Goal: Transaction & Acquisition: Subscribe to service/newsletter

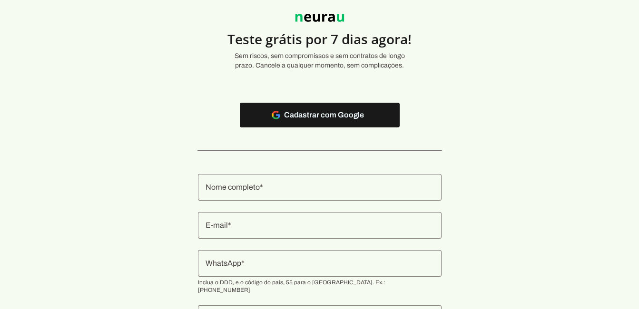
scroll to position [32, 0]
click at [311, 201] on authentication-accreditor at bounding box center [320, 267] width 244 height 211
click at [313, 195] on div at bounding box center [320, 187] width 244 height 27
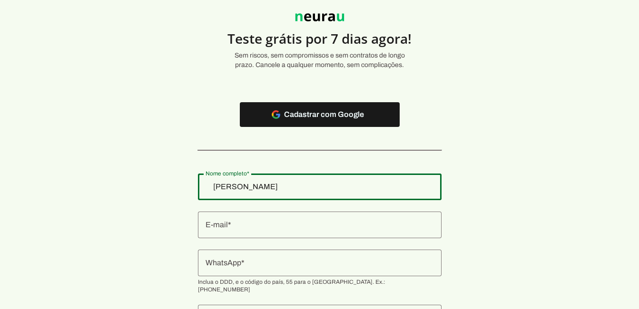
type input "[PERSON_NAME]"
type md-outlined-text-field "[PERSON_NAME]"
type input "[EMAIL_ADDRESS][DOMAIN_NAME]"
type md-outlined-text-field "[EMAIL_ADDRESS][DOMAIN_NAME]"
click at [262, 227] on input "[EMAIL_ADDRESS][DOMAIN_NAME]" at bounding box center [320, 224] width 228 height 11
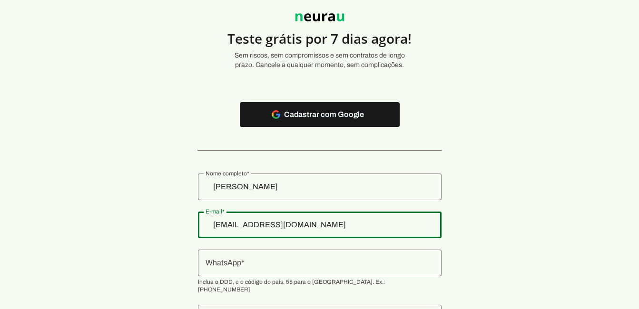
click at [498, 232] on section "Teste grátis por 7 dias agora! Sem riscos, sem compromissos e sem contratos de …" at bounding box center [319, 182] width 639 height 383
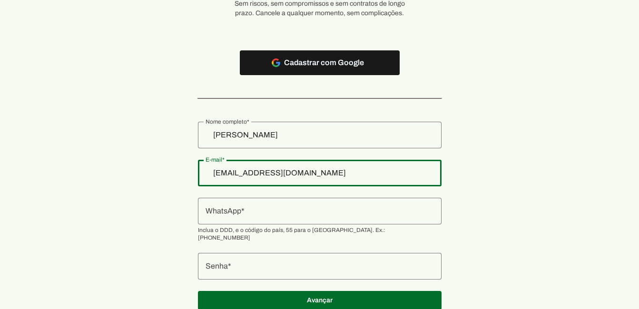
scroll to position [111, 0]
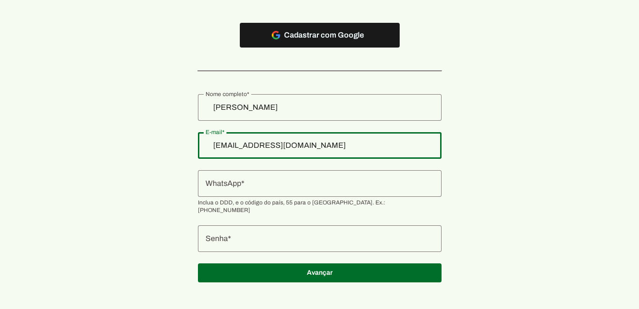
click at [249, 189] on input "WhatsApp" at bounding box center [320, 183] width 228 height 11
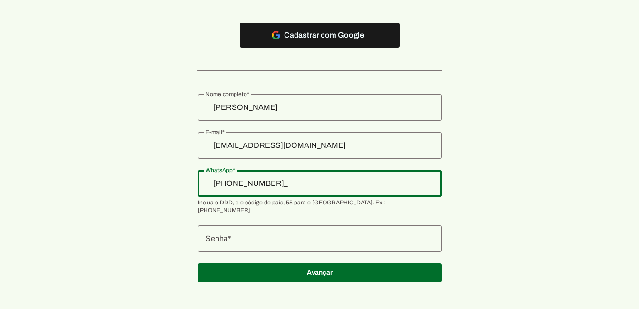
type input "[PHONE_NUMBER]"
click at [529, 158] on section "Teste grátis por 7 dias agora! Sem riscos, sem compromissos e sem contratos de …" at bounding box center [319, 102] width 639 height 383
click at [448, 228] on section "Teste grátis por 7 dias agora! Sem riscos, sem compromissos e sem contratos de …" at bounding box center [319, 102] width 639 height 383
type md-outlined-text-field "[PHONE_NUMBER]"
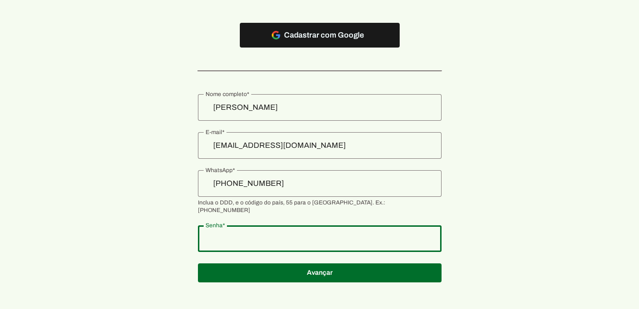
click at [417, 231] on div at bounding box center [320, 239] width 244 height 27
click at [209, 230] on section "Teste grátis por 7 dias agora! Sem riscos, sem compromissos e sem contratos de …" at bounding box center [319, 102] width 639 height 383
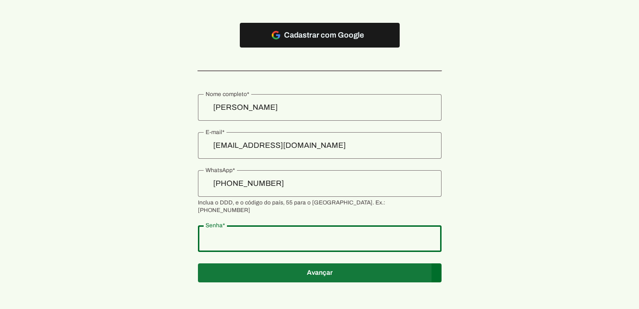
type md-outlined-text-field "Monon@2025"
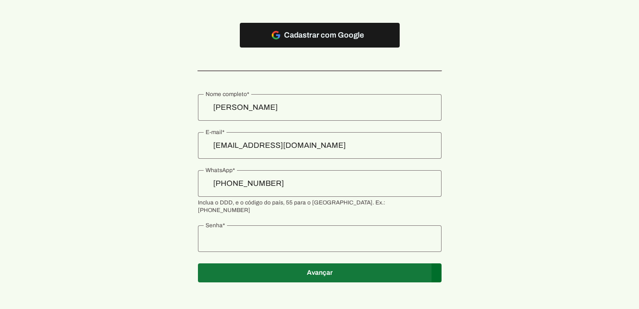
click at [311, 262] on span at bounding box center [320, 273] width 244 height 23
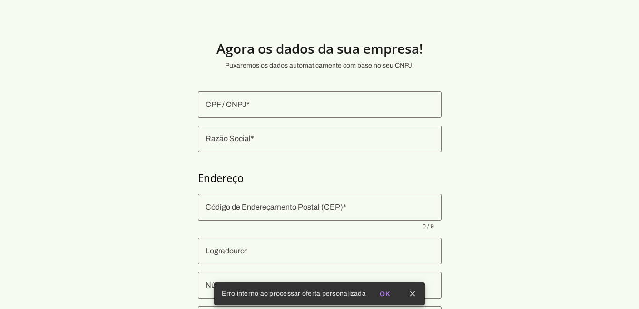
click at [222, 109] on input "CPF / CNPJ" at bounding box center [320, 104] width 228 height 11
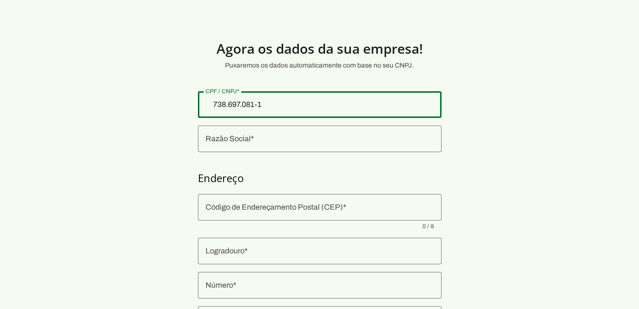
type input "738.697.081-15"
type md-outlined-text-field "738.697.081-15"
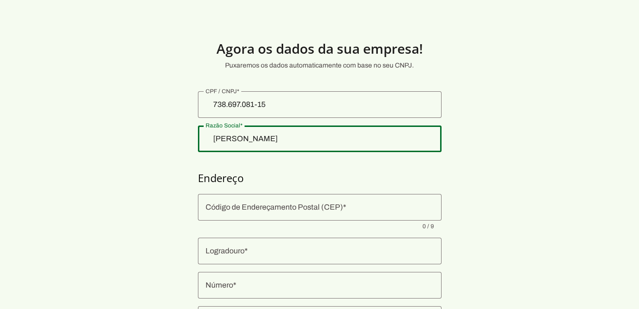
click at [271, 138] on input "[PERSON_NAME]" at bounding box center [320, 138] width 228 height 11
type input "[PERSON_NAME]"
type md-outlined-text-field "[PERSON_NAME]"
click at [244, 203] on input "Código de Endereçamento Postal (CEP)" at bounding box center [320, 207] width 228 height 11
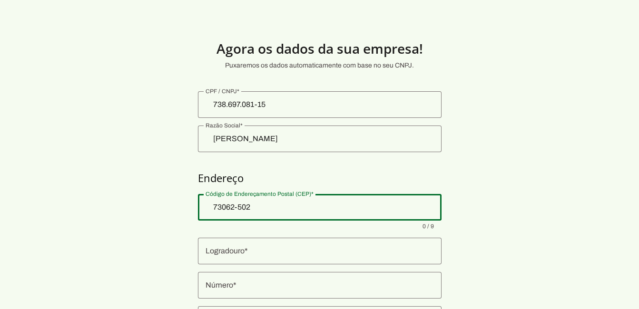
type input "73062-502"
type input "Quadra AR"
type md-outlined-text-field "Quadra AR"
type input "15"
type md-outlined-text-field "15"
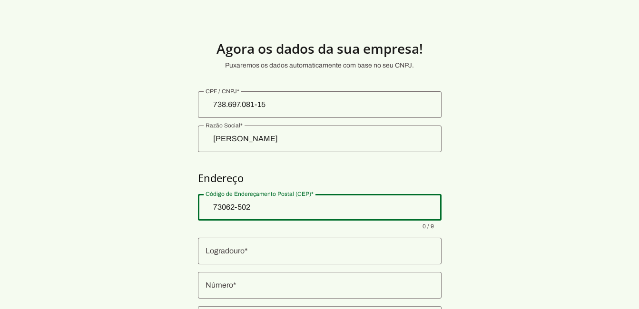
type input "[GEOGRAPHIC_DATA]"
type md-outlined-text-field "[GEOGRAPHIC_DATA]"
type input "DF"
type md-outlined-text-field "DF"
type input "73062-502"
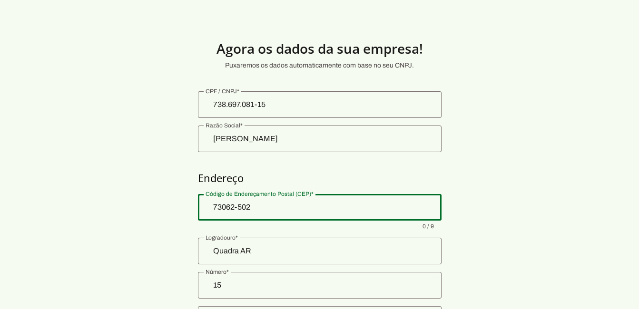
type md-outlined-text-field "73062-502"
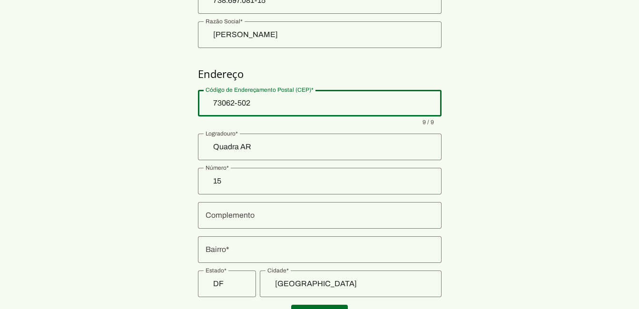
scroll to position [111, 0]
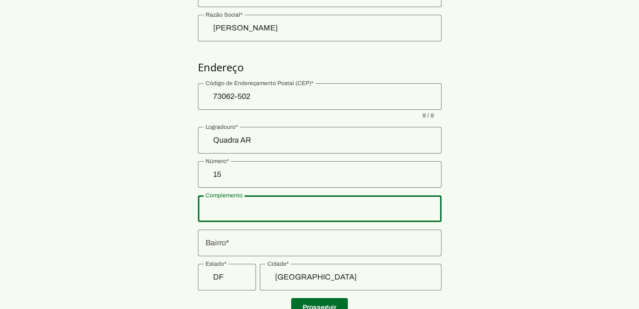
click at [244, 213] on input "Complemento" at bounding box center [320, 208] width 228 height 11
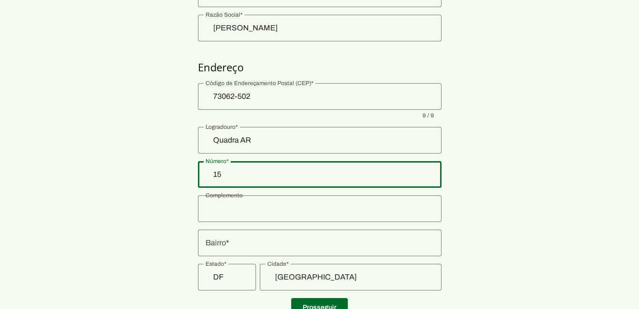
click at [248, 176] on input "15" at bounding box center [320, 174] width 228 height 11
click at [221, 214] on input "Complemento" at bounding box center [320, 208] width 228 height 11
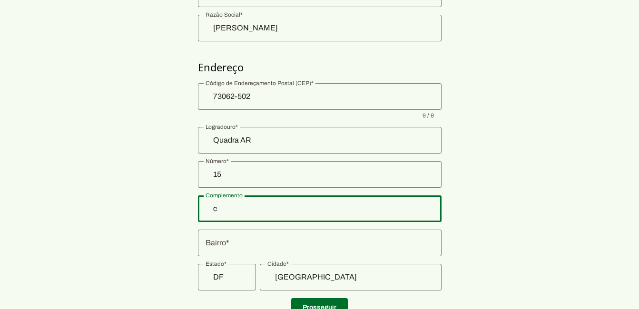
type input "Conjunto 2"
type md-outlined-text-field "Conjunto 2"
click at [267, 212] on input "Conjunto 2" at bounding box center [320, 208] width 228 height 11
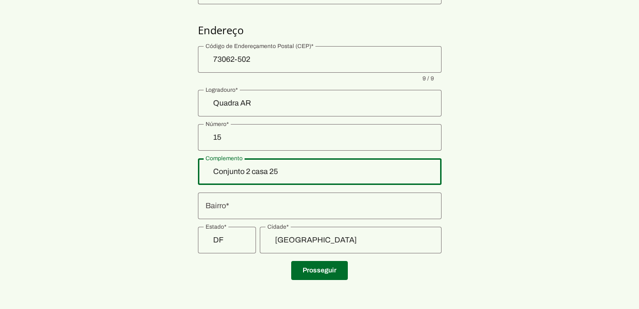
scroll to position [149, 0]
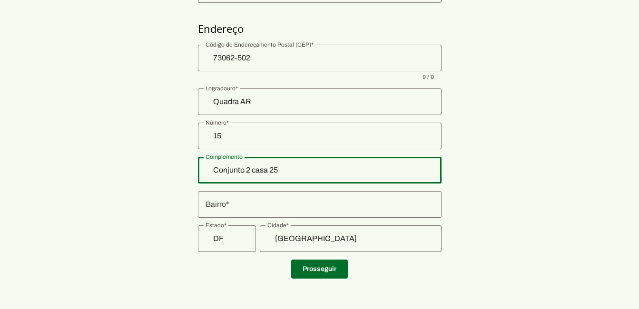
type input "Conjunto 2 casa 25"
type md-outlined-text-field "Conjunto 2 casa 25"
click at [247, 204] on input "Bairro" at bounding box center [320, 204] width 228 height 11
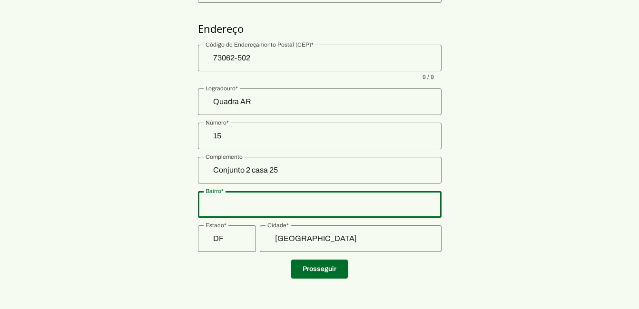
type input "SOBRADINHO II"
type md-outlined-text-field "SOBRADINHO II"
click at [325, 270] on span at bounding box center [319, 269] width 57 height 23
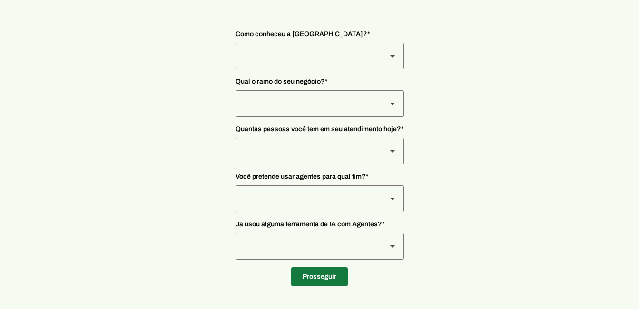
scroll to position [69, 0]
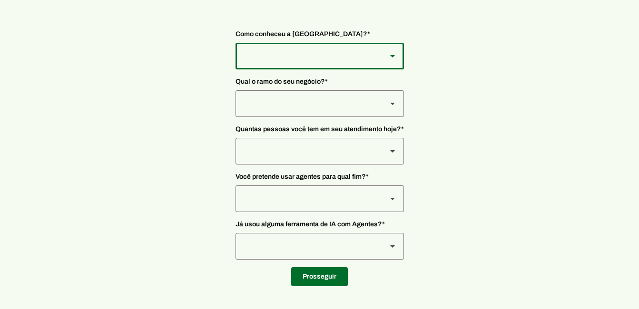
click at [289, 58] on div at bounding box center [308, 56] width 144 height 27
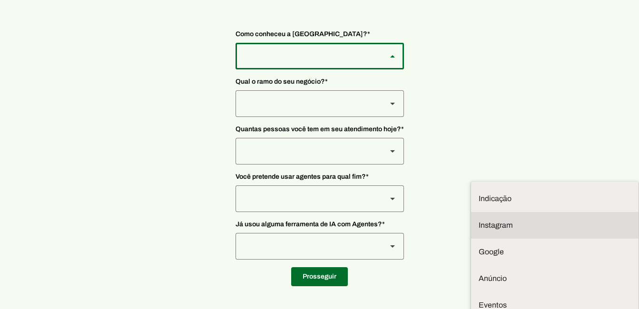
drag, startPoint x: 272, startPoint y: 108, endPoint x: 291, endPoint y: 113, distance: 19.3
click at [479, 220] on slot at bounding box center [555, 225] width 152 height 11
type md-outlined-select "SqiumnrPQyqUQpijGxgf"
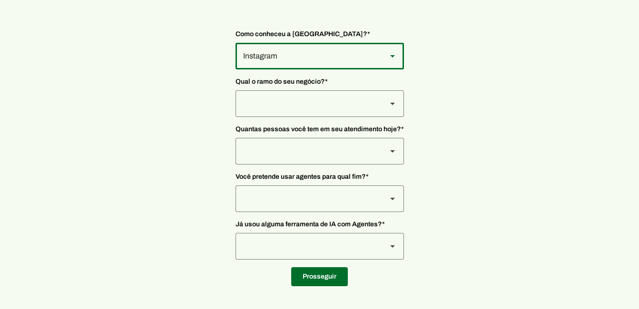
click at [324, 110] on div at bounding box center [308, 103] width 144 height 27
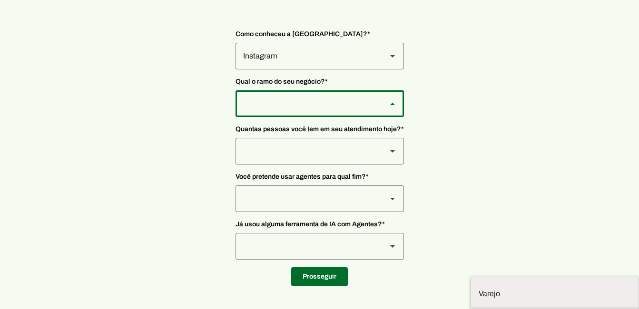
scroll to position [2, 0]
click at [0, 0] on slot "Prestadores de serviço" at bounding box center [0, 0] width 0 height 0
type md-outlined-select "L7c3Qm59DPDoD5qFBh3Y"
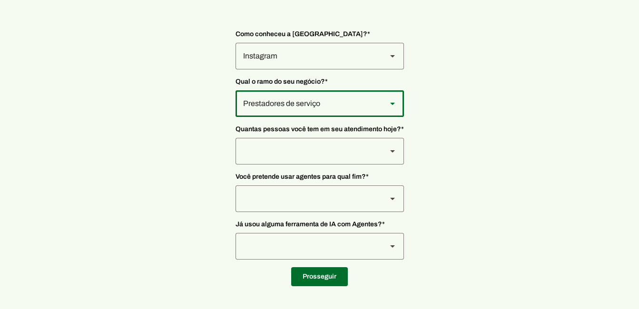
click at [308, 157] on div at bounding box center [308, 151] width 144 height 27
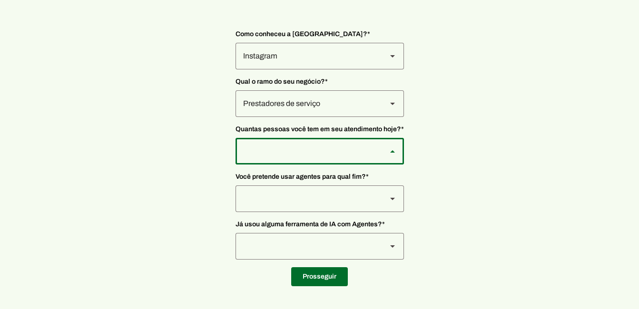
type md-outlined-select "yHmeUixsC5IlBgFUkJwN"
click at [331, 196] on div at bounding box center [308, 199] width 144 height 27
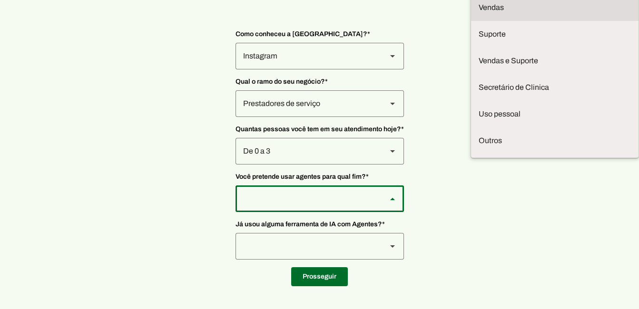
click at [479, 13] on slot at bounding box center [555, 7] width 152 height 11
type md-outlined-select "F7ie3OCOKWbmhu0VXrjC"
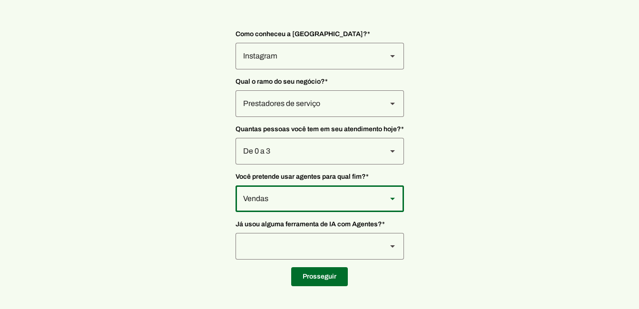
click at [345, 243] on div at bounding box center [308, 246] width 144 height 27
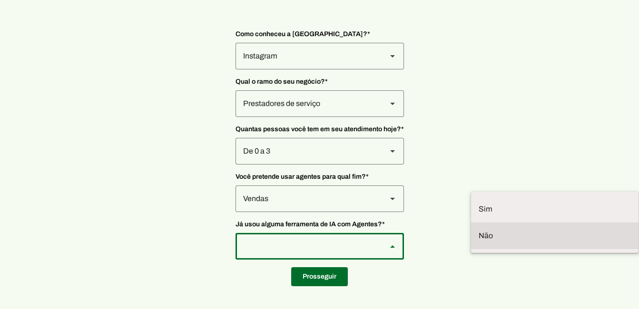
click at [479, 230] on slot at bounding box center [555, 235] width 152 height 11
type md-outlined-select "YJTivUP5LYteilvK0BaA"
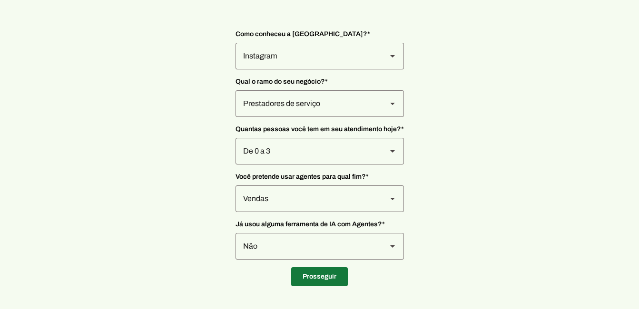
click at [327, 276] on span at bounding box center [319, 277] width 57 height 23
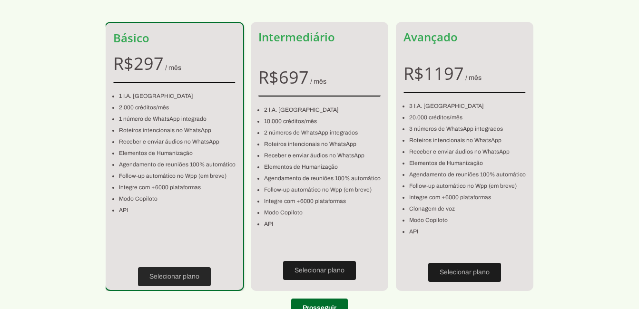
click at [177, 276] on span at bounding box center [174, 277] width 73 height 23
type input "73062-502"
type input "Quadra AR"
type input "15"
type input "Conjunto 2 casa 25"
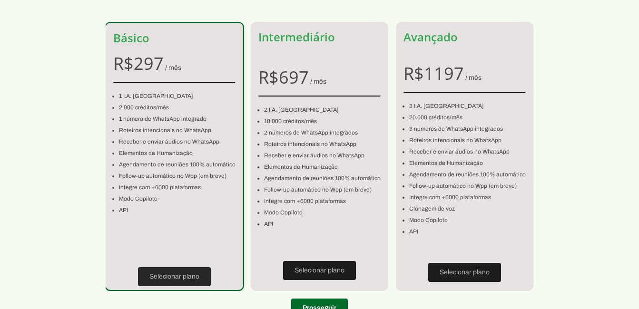
type input "SOBRADINHO II"
type input "[GEOGRAPHIC_DATA]"
type input "DF"
type input "738.697.081-15"
type input "[PHONE_NUMBER]"
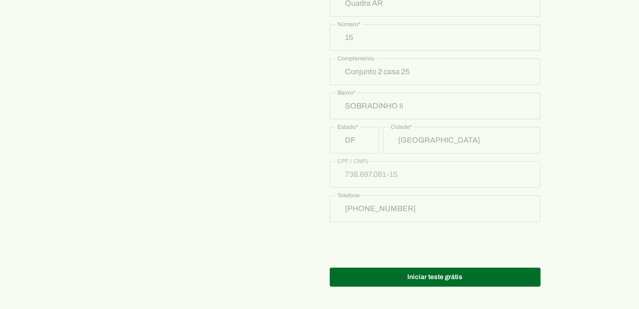
scroll to position [517, 0]
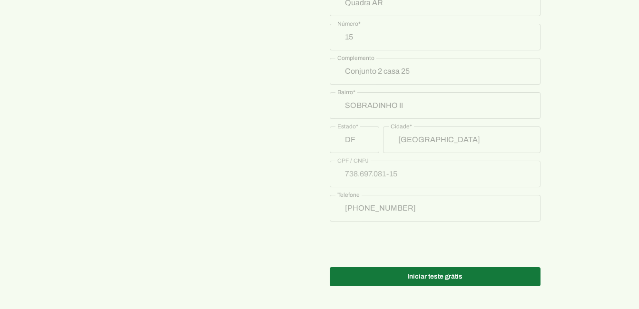
click at [398, 277] on span at bounding box center [435, 277] width 211 height 23
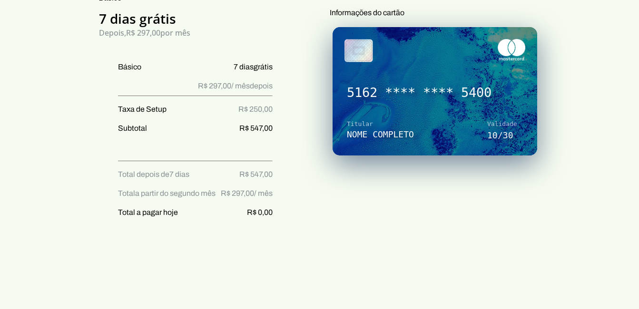
scroll to position [147, 0]
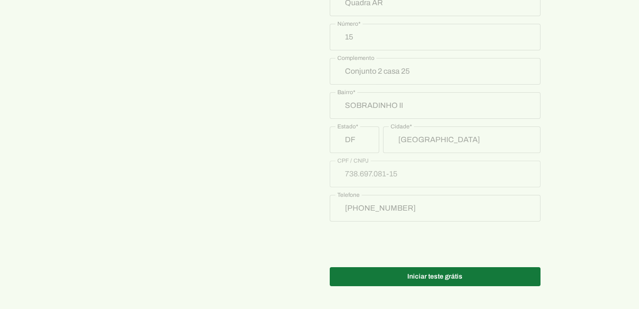
click at [413, 276] on span at bounding box center [435, 277] width 211 height 23
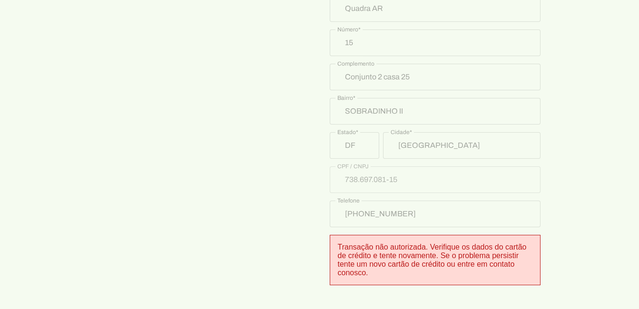
scroll to position [504, 0]
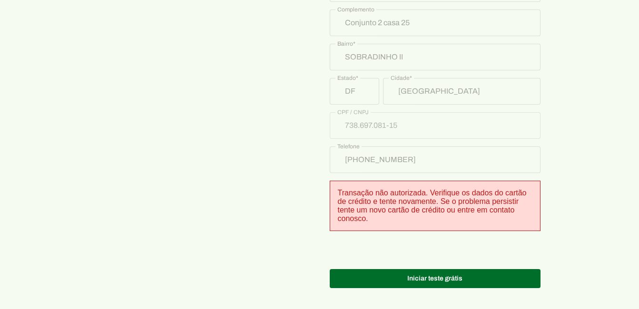
scroll to position [567, 0]
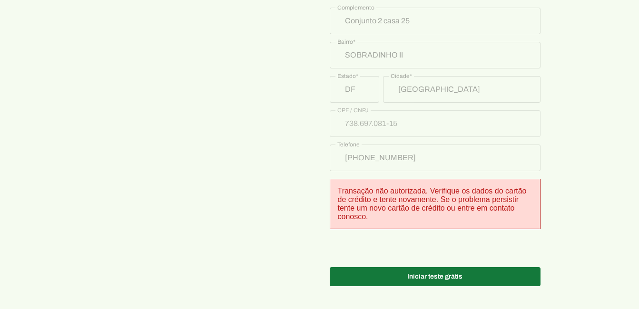
drag, startPoint x: 451, startPoint y: 274, endPoint x: 458, endPoint y: 279, distance: 9.2
click at [451, 274] on span at bounding box center [435, 277] width 211 height 23
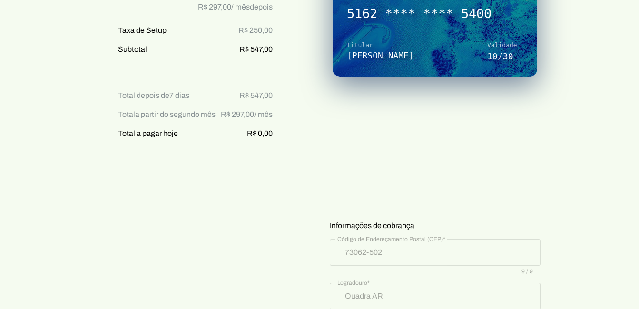
scroll to position [202, 0]
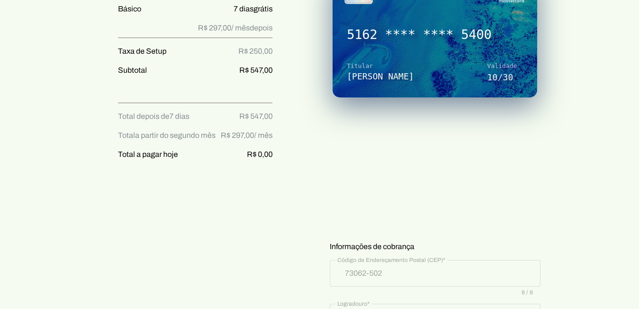
click at [162, 128] on div "Básico 7 dias grátis Depois, R$ 297,00 por mês Básico 7 dias grátis R$ 297,00 /…" at bounding box center [320, 289] width 476 height 723
click at [264, 171] on div "Básico 7 dias grátis Depois, R$ 297,00 por mês Básico 7 dias grátis R$ 297,00 /…" at bounding box center [320, 289] width 476 height 723
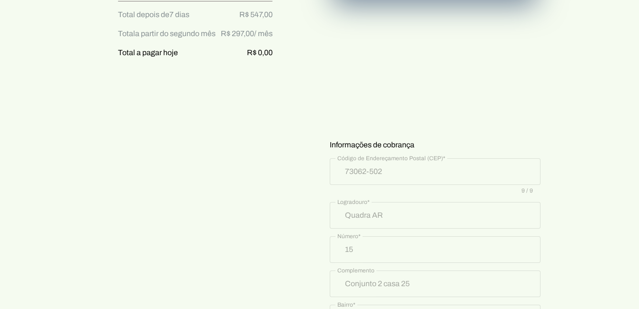
scroll to position [302, 0]
click at [590, 101] on section "Prontinho, agora só colocar o cartão! Nada será cobrado agora, apenas após os 7…" at bounding box center [319, 136] width 639 height 831
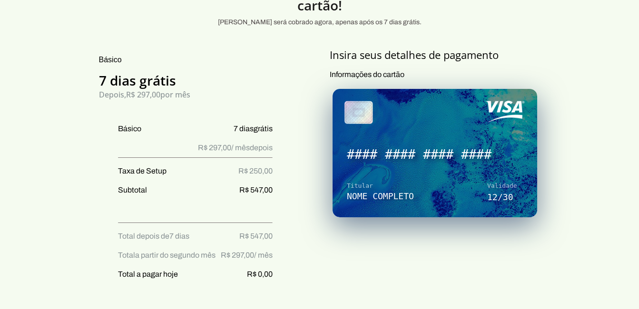
scroll to position [95, 0]
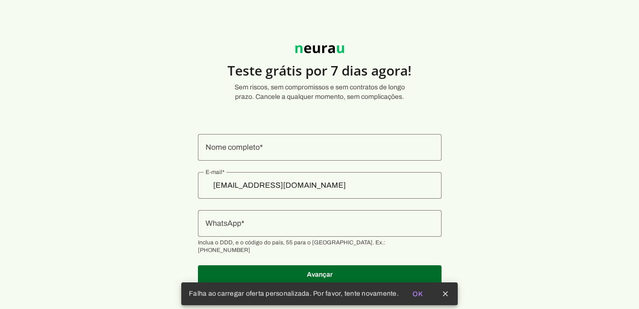
scroll to position [2, 0]
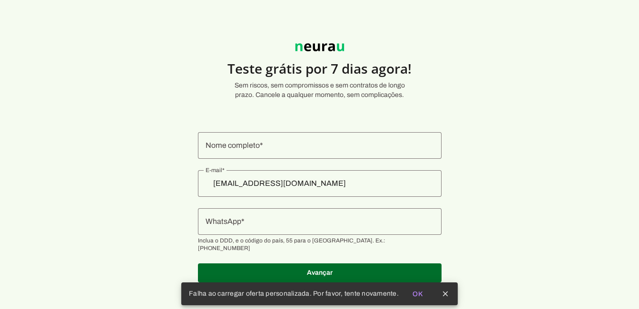
click at [282, 222] on input "WhatsApp" at bounding box center [320, 221] width 228 height 11
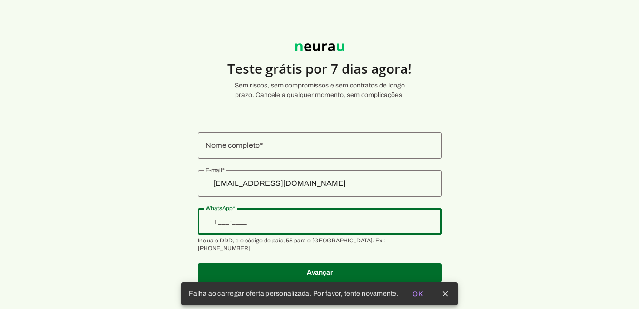
click at [542, 50] on section "Teste grátis por 7 dias agora! Sem riscos, sem compromissos e sem contratos de …" at bounding box center [319, 157] width 639 height 273
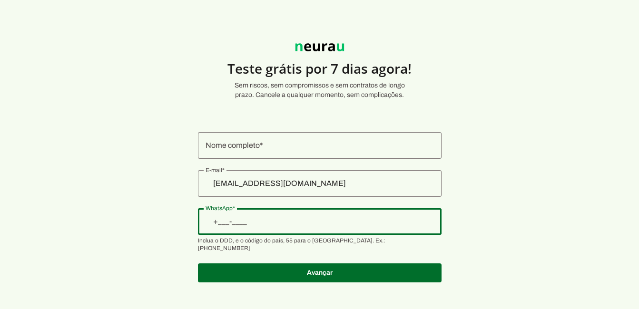
click at [237, 139] on div at bounding box center [320, 145] width 244 height 27
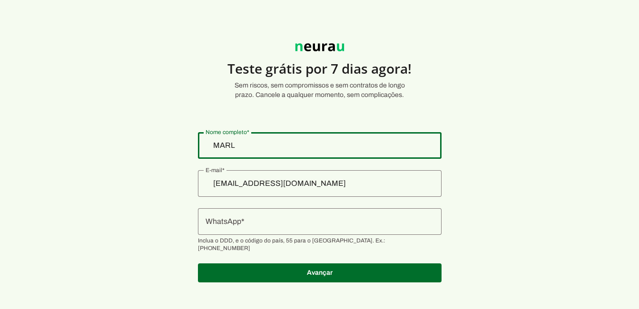
type input "[PERSON_NAME]"
type md-outlined-text-field "[PERSON_NAME]"
click at [284, 223] on input "WhatsApp" at bounding box center [320, 221] width 228 height 11
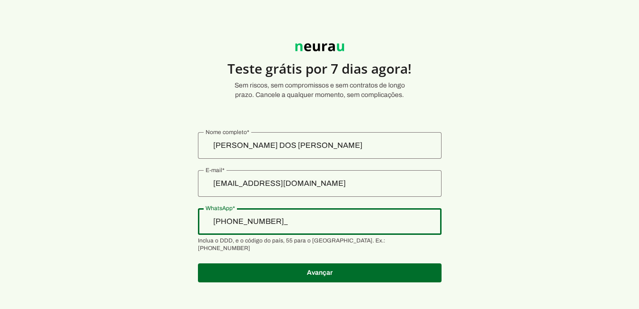
type input "[PHONE_NUMBER]"
click at [496, 130] on section "Teste grátis por 7 dias agora! Sem riscos, sem compromissos e sem contratos de …" at bounding box center [319, 157] width 639 height 273
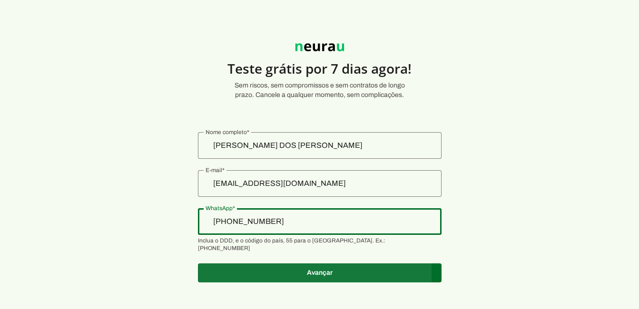
type md-outlined-text-field "[PHONE_NUMBER]"
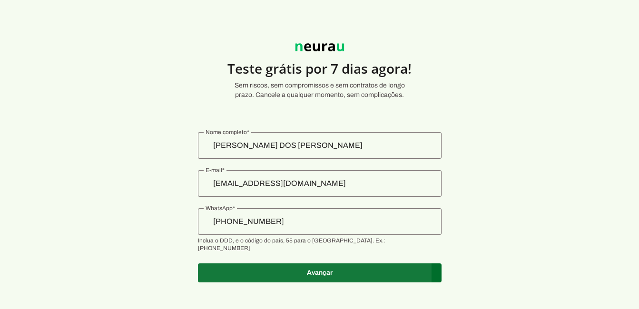
click at [406, 266] on span at bounding box center [320, 273] width 244 height 23
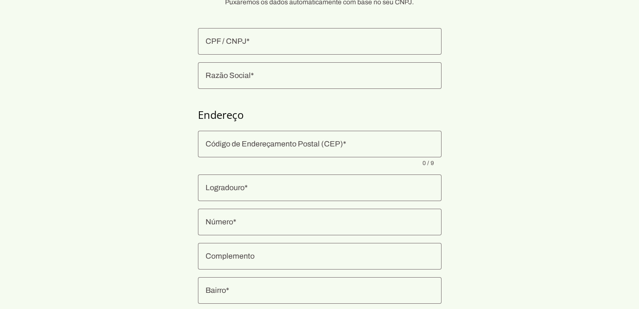
scroll to position [7, 0]
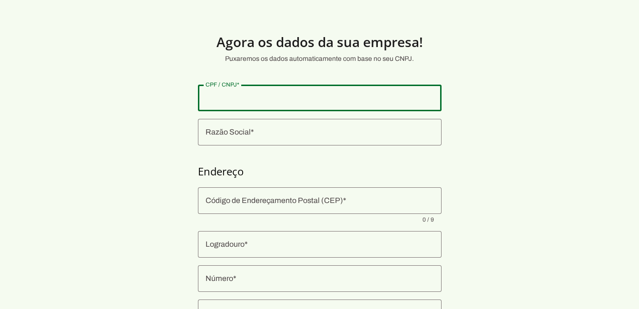
click at [288, 108] on div at bounding box center [320, 98] width 244 height 27
type input "738.697.081-15"
type md-outlined-text-field "738.697.081-15"
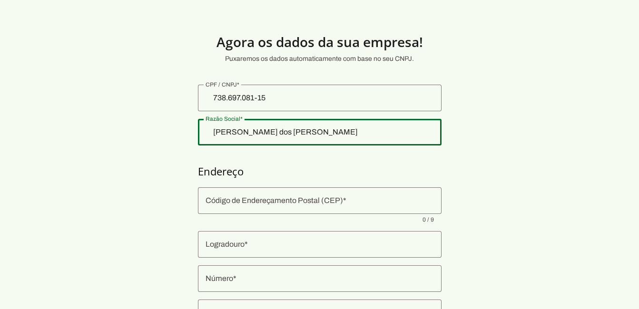
type input "[PERSON_NAME]"
type md-outlined-text-field "[PERSON_NAME]"
type input "Conjunto 2 casa 25"
type md-outlined-text-field "Conjunto 2 casa 25"
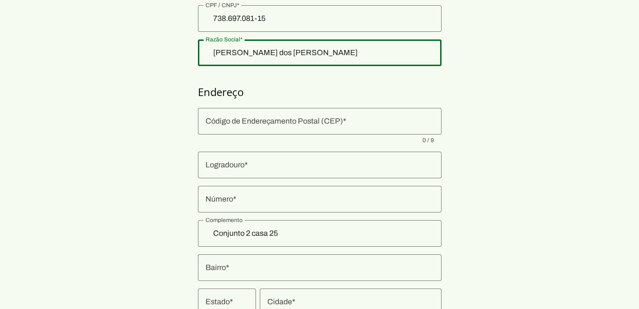
click at [296, 130] on div at bounding box center [320, 121] width 244 height 27
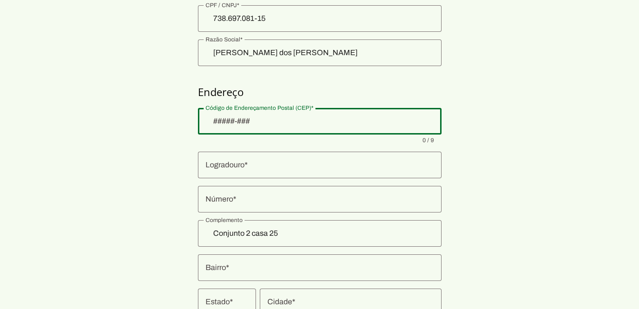
drag, startPoint x: 251, startPoint y: 120, endPoint x: 147, endPoint y: 122, distance: 104.2
click at [147, 122] on section "Agora os dados da sua empresa! Puxaremos os dados automaticamente com base no s…" at bounding box center [319, 143] width 639 height 413
type input "73062-502"
type input "Quadra AR"
type md-outlined-text-field "Quadra AR"
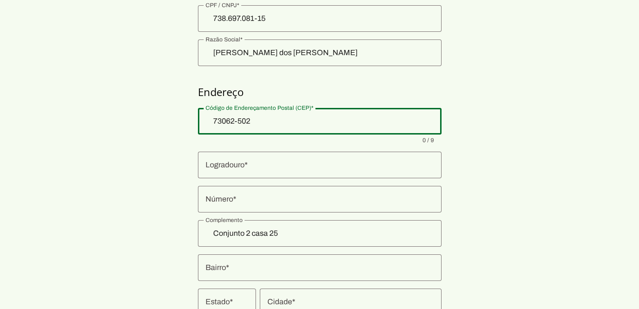
type input "15"
type md-outlined-text-field "15"
type input "[GEOGRAPHIC_DATA]"
type md-outlined-text-field "[GEOGRAPHIC_DATA]"
type input "DF"
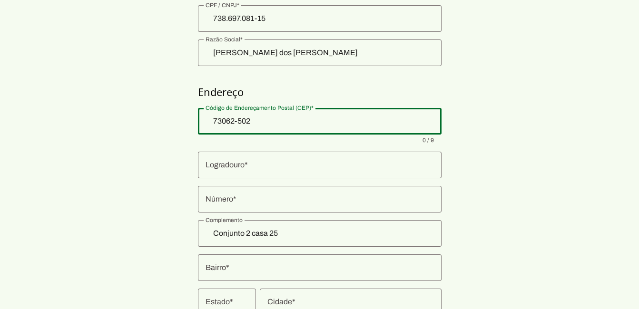
type md-outlined-text-field "DF"
type input "73062-502"
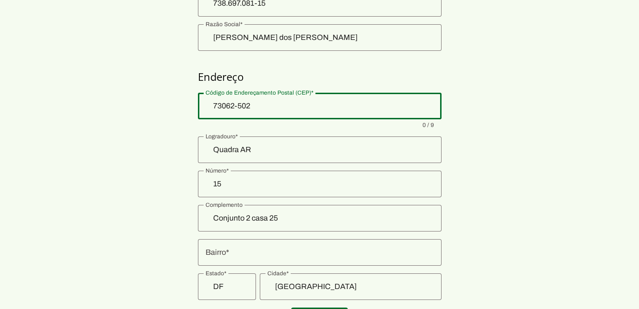
scroll to position [134, 0]
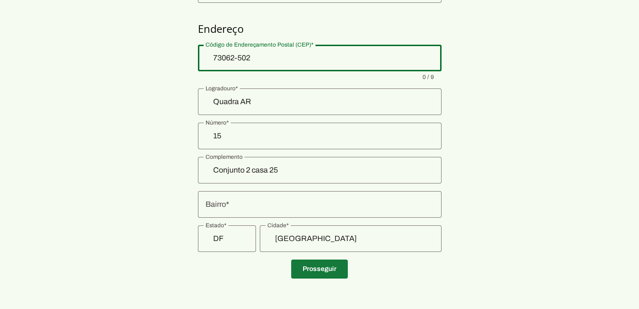
click at [330, 271] on span at bounding box center [319, 269] width 57 height 23
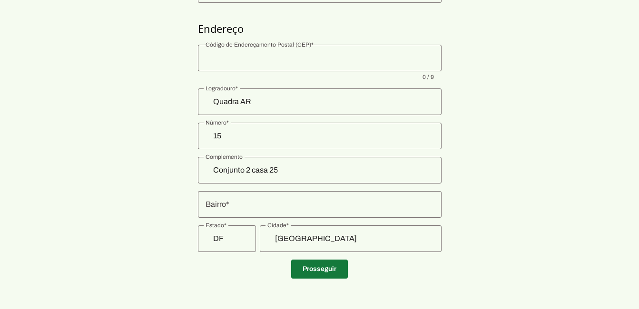
scroll to position [69, 0]
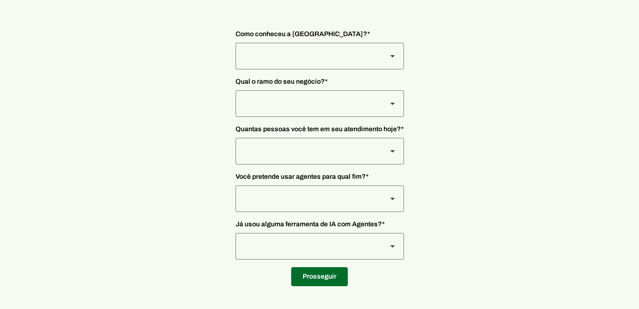
click at [285, 60] on div at bounding box center [308, 56] width 144 height 27
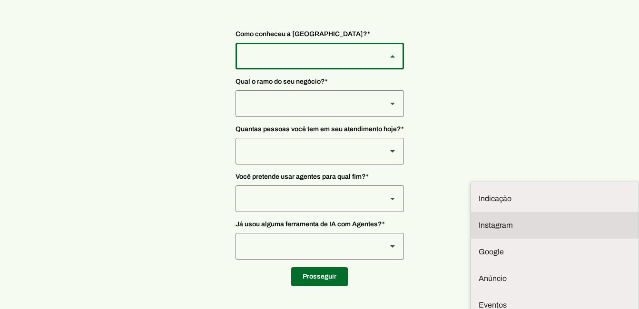
click at [471, 212] on md-item "Instagram" at bounding box center [554, 225] width 167 height 27
type md-outlined-select "SqiumnrPQyqUQpijGxgf"
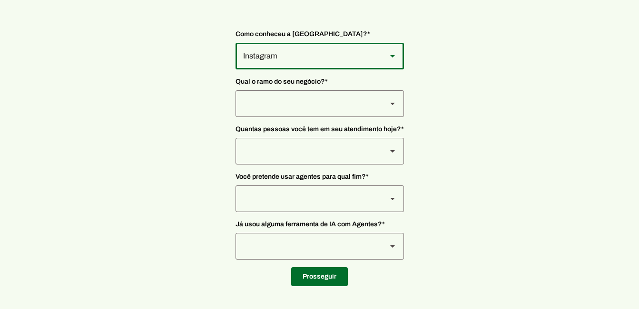
click at [271, 111] on div at bounding box center [308, 103] width 144 height 27
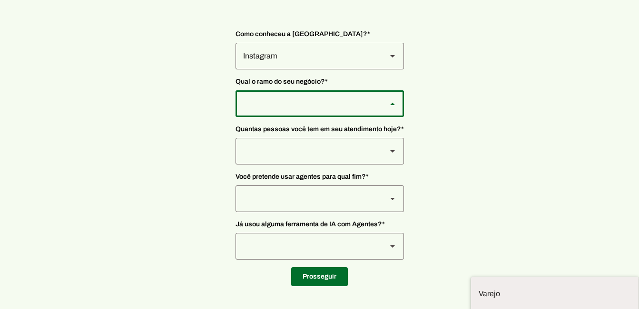
drag, startPoint x: 267, startPoint y: 245, endPoint x: 285, endPoint y: 235, distance: 20.4
type md-outlined-select "L7c3Qm59DPDoD5qFBh3Y"
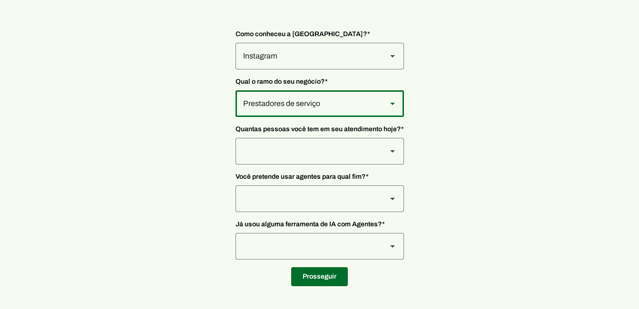
click at [300, 145] on div at bounding box center [308, 151] width 144 height 27
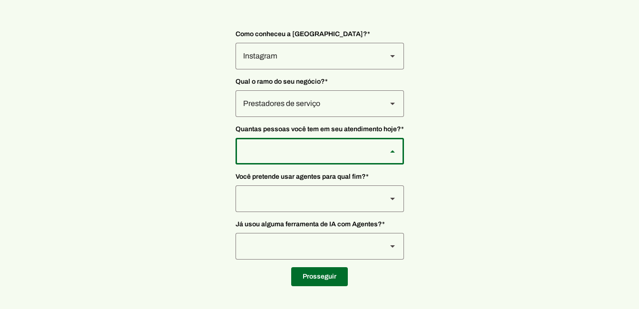
type md-outlined-select "yHmeUixsC5IlBgFUkJwN"
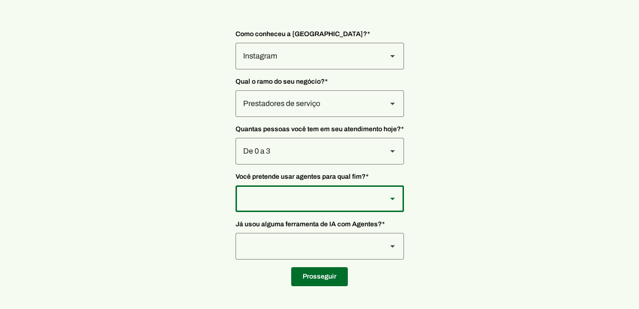
click at [277, 198] on div at bounding box center [308, 199] width 144 height 27
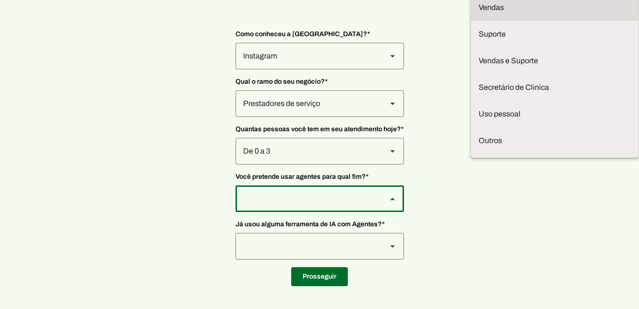
click at [479, 13] on slot at bounding box center [555, 7] width 152 height 11
type md-outlined-select "F7ie3OCOKWbmhu0VXrjC"
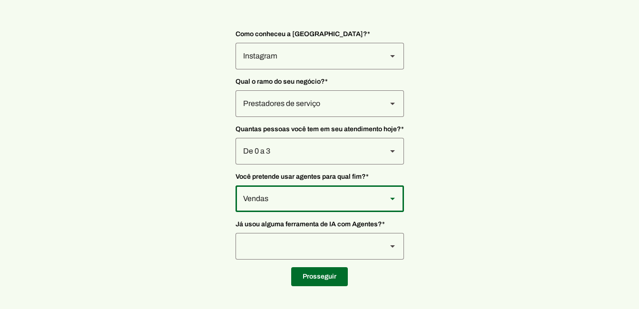
click at [291, 243] on div at bounding box center [308, 246] width 144 height 27
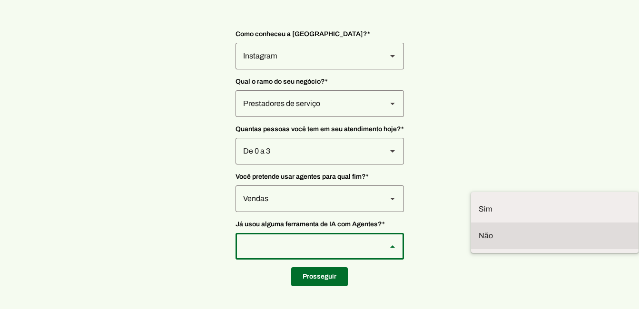
click at [0, 0] on slot "Não" at bounding box center [0, 0] width 0 height 0
type md-outlined-select "YJTivUP5LYteilvK0BaA"
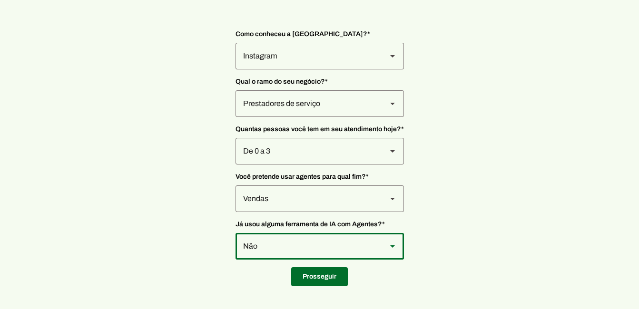
click at [498, 174] on section "Nos conte um pouco mais sobre você... Esses dados são muito importantes para te…" at bounding box center [319, 119] width 639 height 333
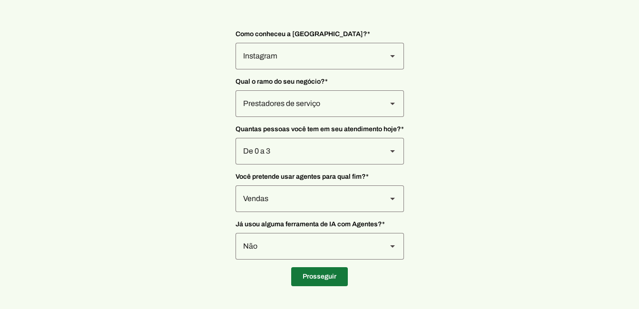
click at [333, 273] on span at bounding box center [319, 277] width 57 height 23
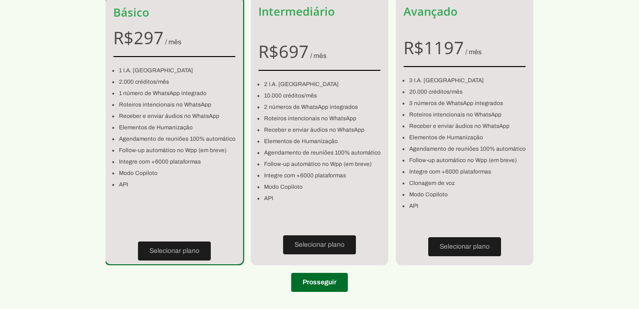
scroll to position [108, 0]
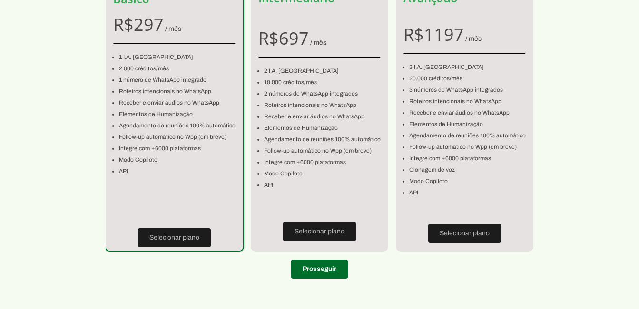
drag, startPoint x: 316, startPoint y: 281, endPoint x: 322, endPoint y: 276, distance: 7.7
click at [317, 279] on section "Escolha seu plano! Sem custos escondidos, somos 100% transparentes. Básico R$ 2…" at bounding box center [319, 100] width 639 height 372
click at [321, 270] on span at bounding box center [319, 269] width 57 height 23
type input "Quadra AR"
type input "15"
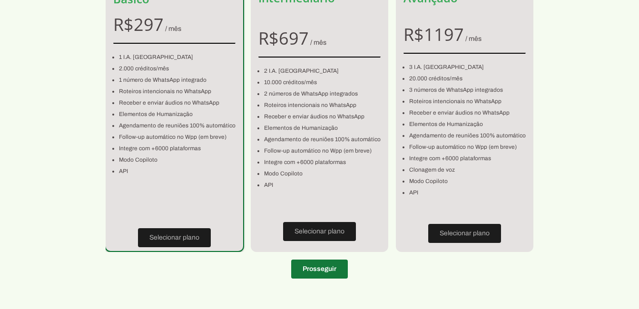
type input "Conjunto 2 casa 25"
type input "[GEOGRAPHIC_DATA]"
type input "DF"
type input "[PHONE_NUMBER]"
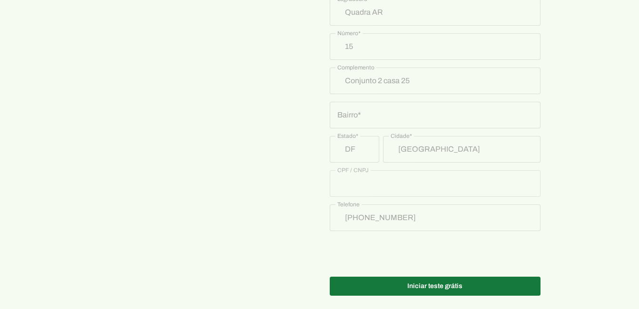
click at [426, 276] on span at bounding box center [435, 286] width 211 height 23
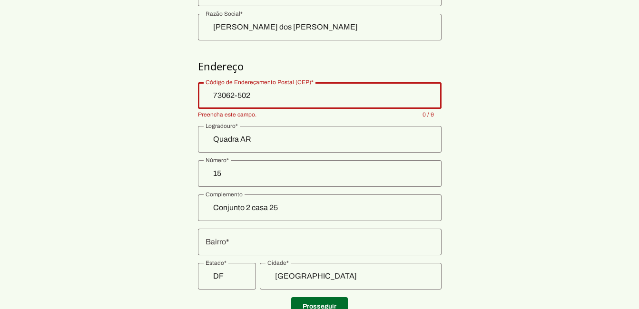
scroll to position [111, 0]
click at [258, 100] on input "73062-502" at bounding box center [320, 95] width 228 height 11
type input "73062-502"
type input "SOBRADINHO II"
type md-outlined-text-field "SOBRADINHO II"
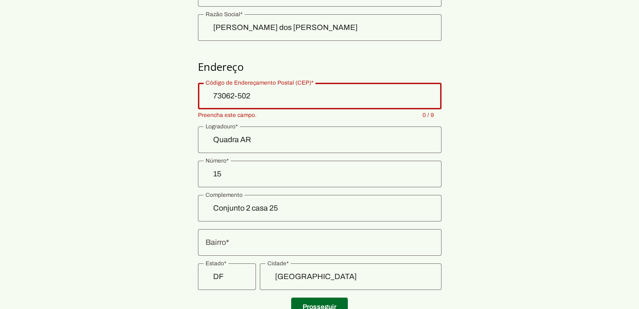
type input "73062-502"
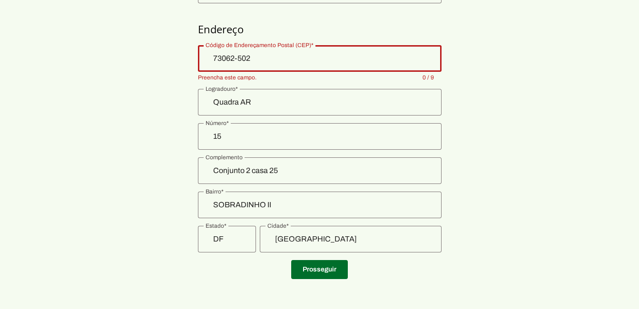
scroll to position [149, 0]
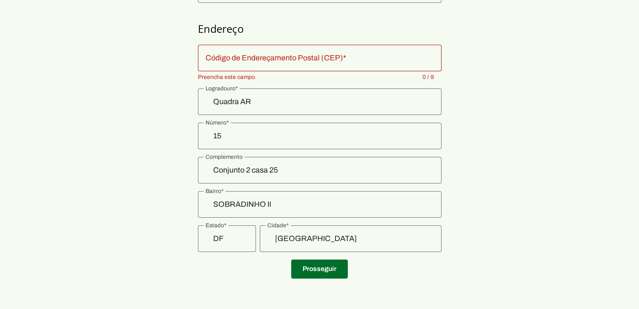
click at [276, 64] on div "73062-502" at bounding box center [320, 58] width 244 height 27
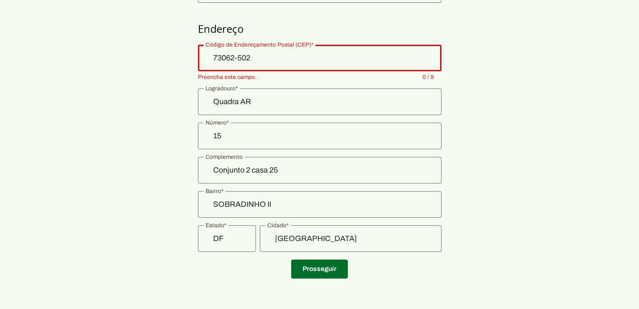
click at [276, 64] on div "73062-502" at bounding box center [320, 58] width 244 height 27
type input "73062-502"
click at [326, 272] on span at bounding box center [319, 269] width 57 height 23
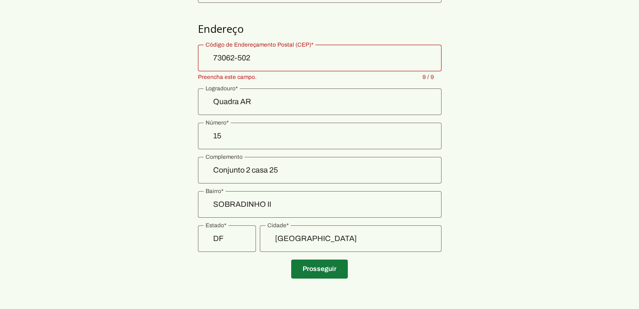
scroll to position [69, 0]
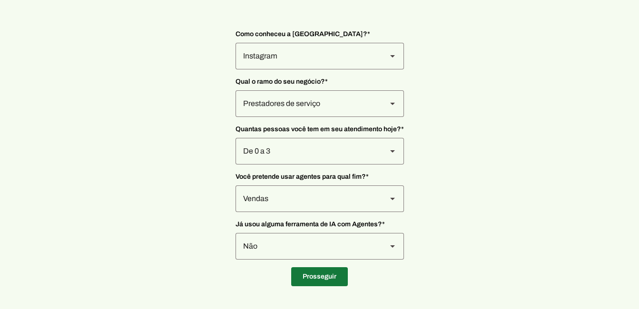
click at [334, 278] on span at bounding box center [319, 277] width 57 height 23
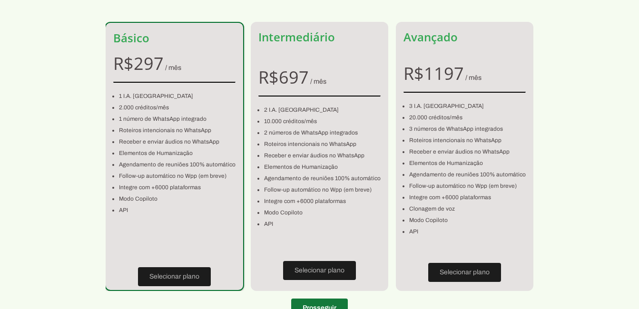
click at [327, 306] on span at bounding box center [319, 308] width 57 height 23
type input "SOBRADINHO II"
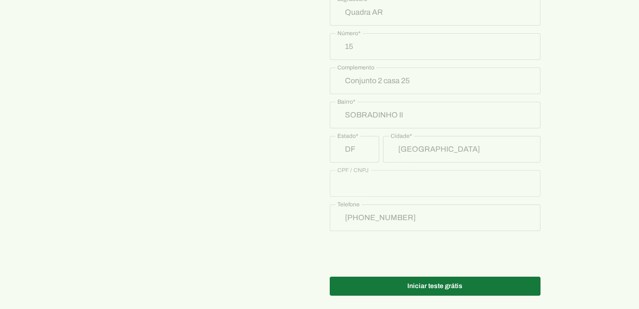
click at [417, 284] on span at bounding box center [435, 286] width 211 height 23
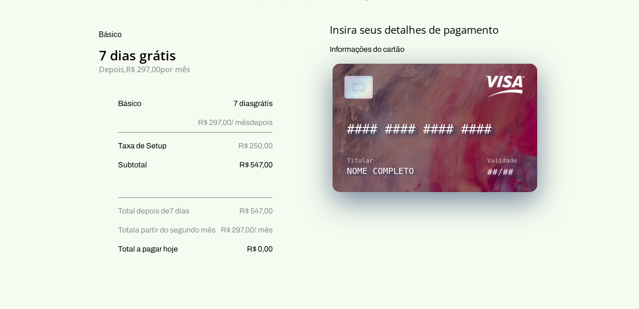
scroll to position [115, 0]
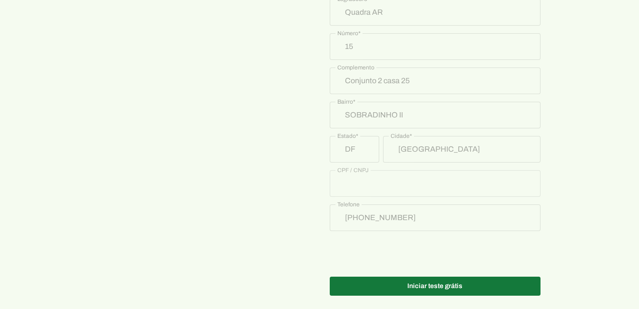
click at [407, 275] on span at bounding box center [435, 286] width 211 height 23
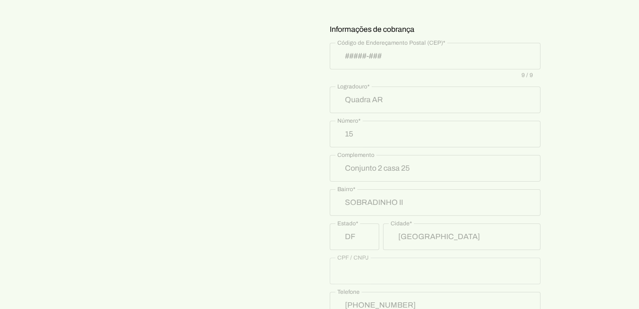
scroll to position [448, 0]
